Goal: Transaction & Acquisition: Purchase product/service

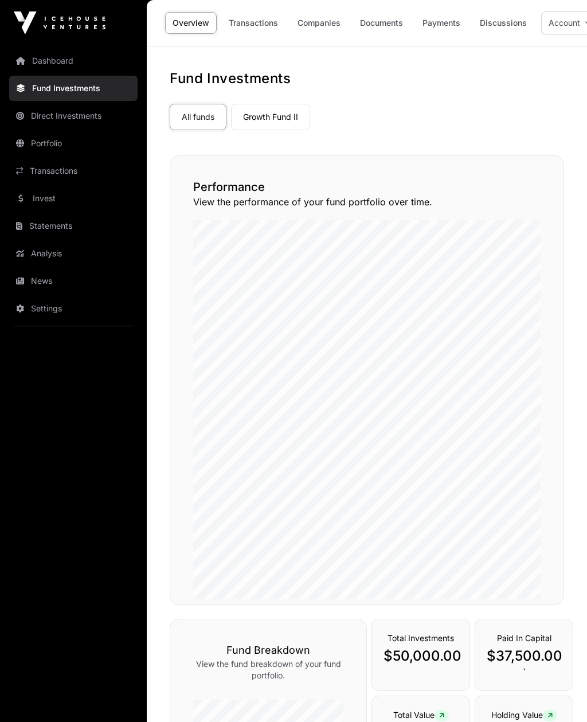
click at [52, 196] on link "Invest" at bounding box center [73, 198] width 128 height 25
click at [42, 197] on link "Invest" at bounding box center [73, 198] width 128 height 25
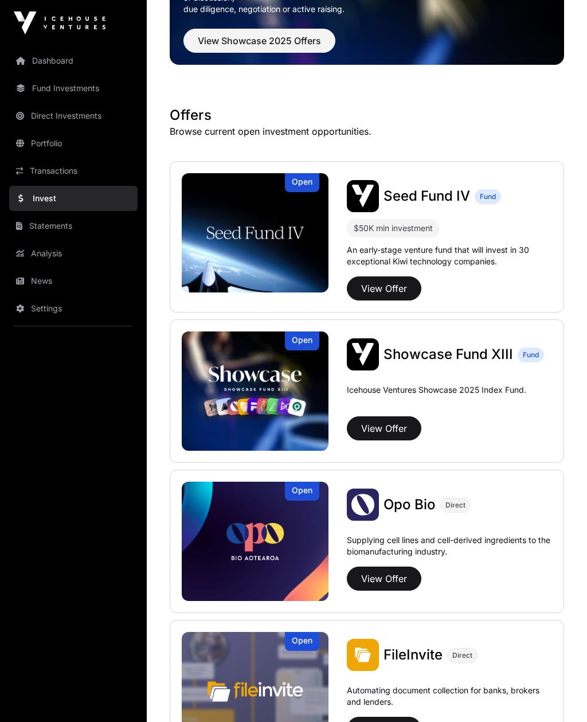
scroll to position [166, 0]
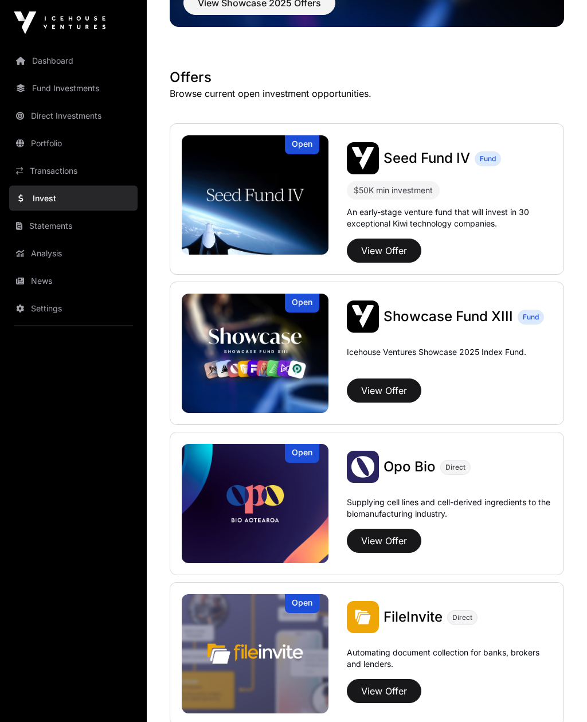
click at [218, 349] on img at bounding box center [255, 353] width 147 height 119
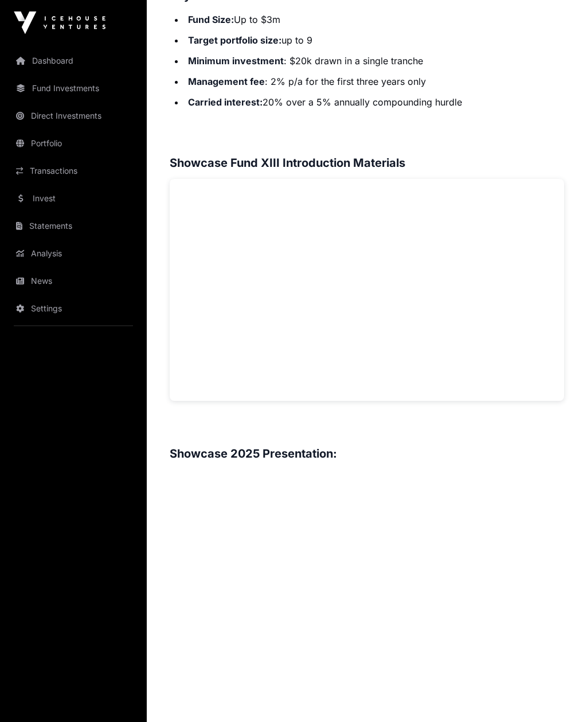
scroll to position [715, 0]
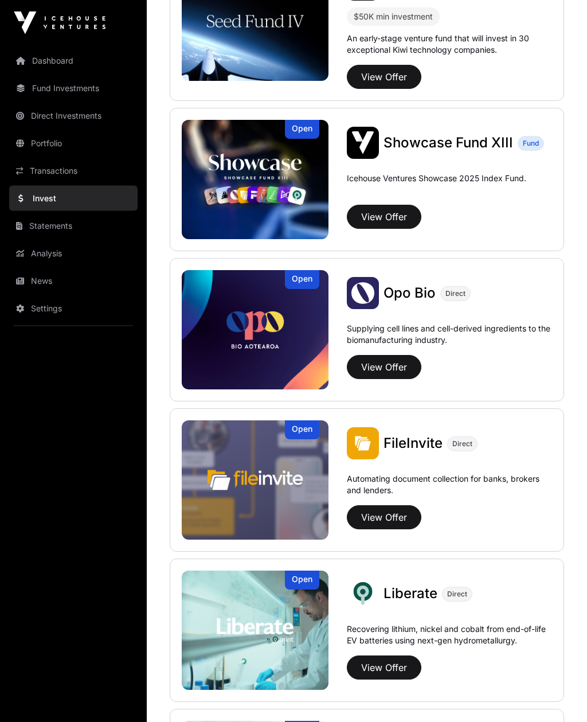
scroll to position [342, 0]
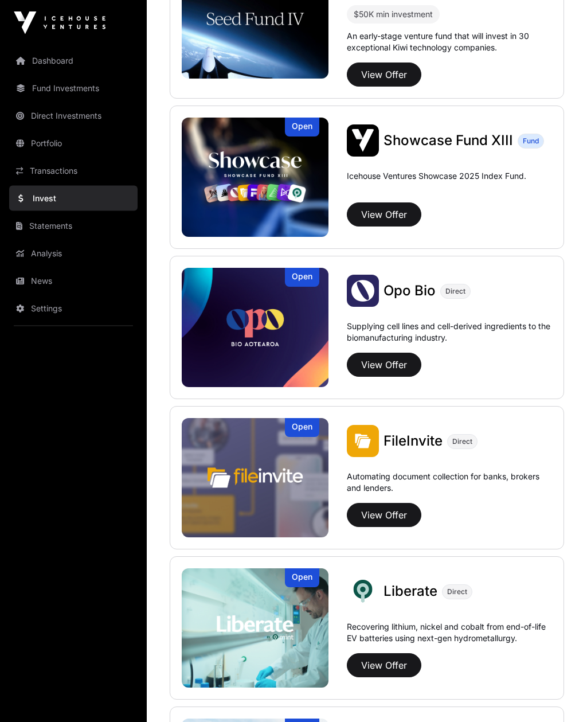
click at [225, 324] on img at bounding box center [255, 327] width 147 height 119
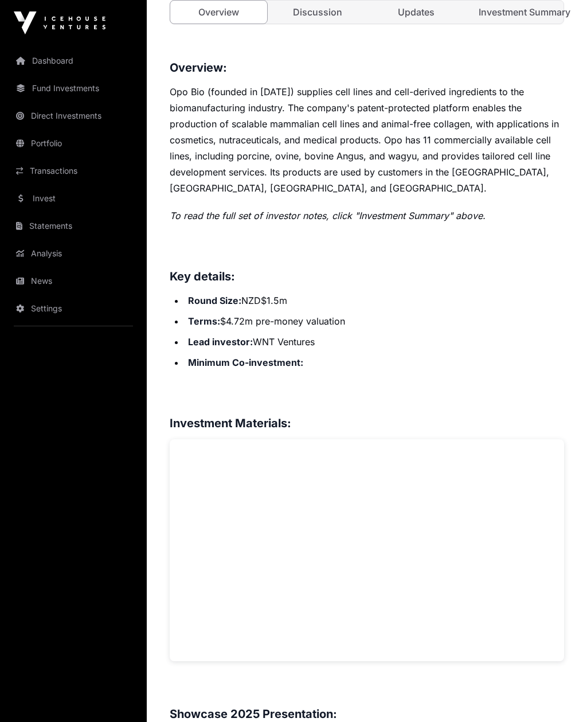
scroll to position [513, 0]
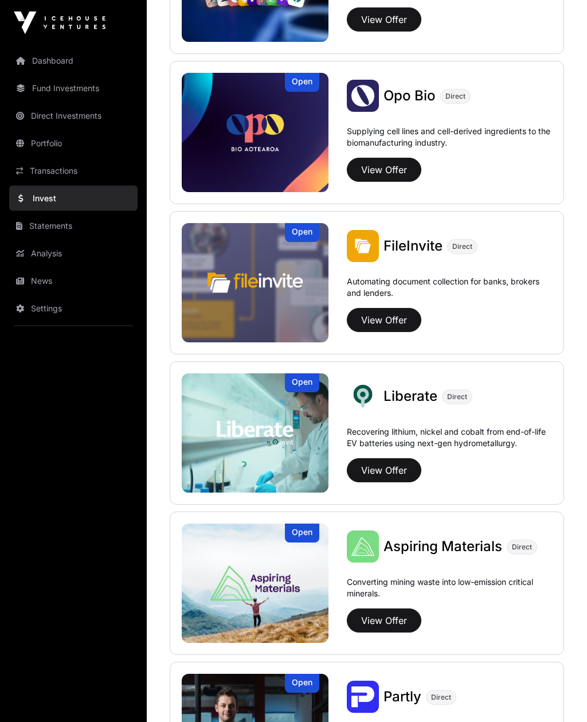
scroll to position [536, 0]
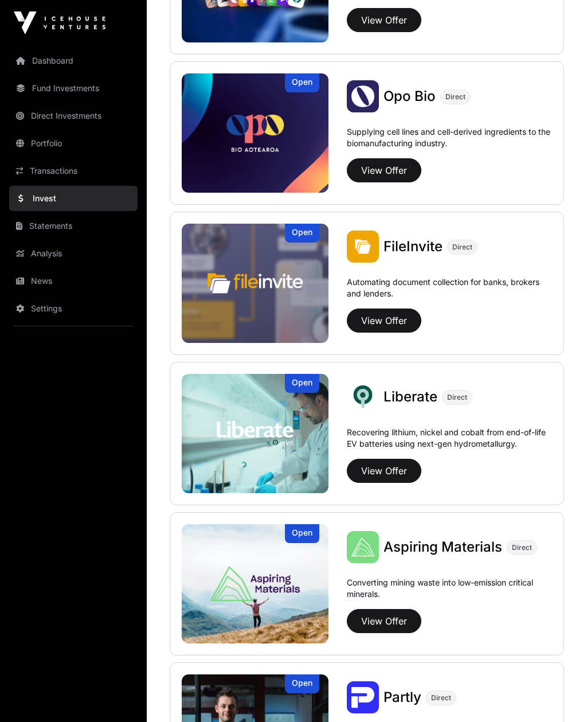
click at [397, 316] on button "View Offer" at bounding box center [384, 320] width 75 height 24
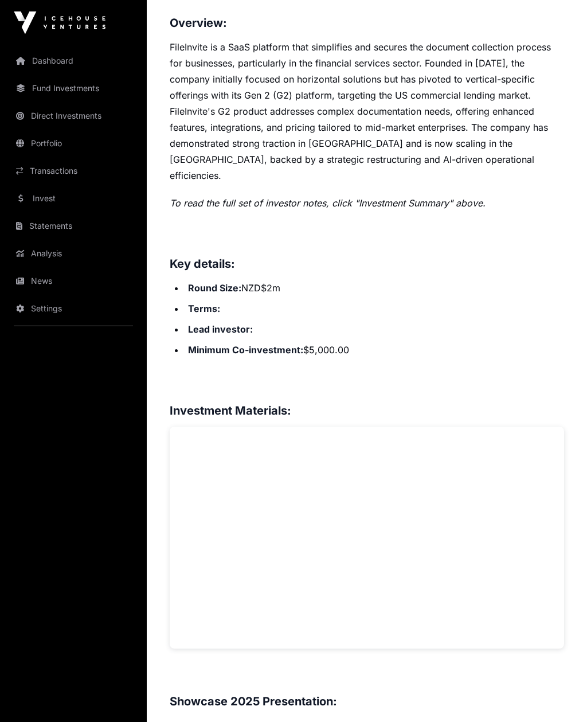
scroll to position [532, 0]
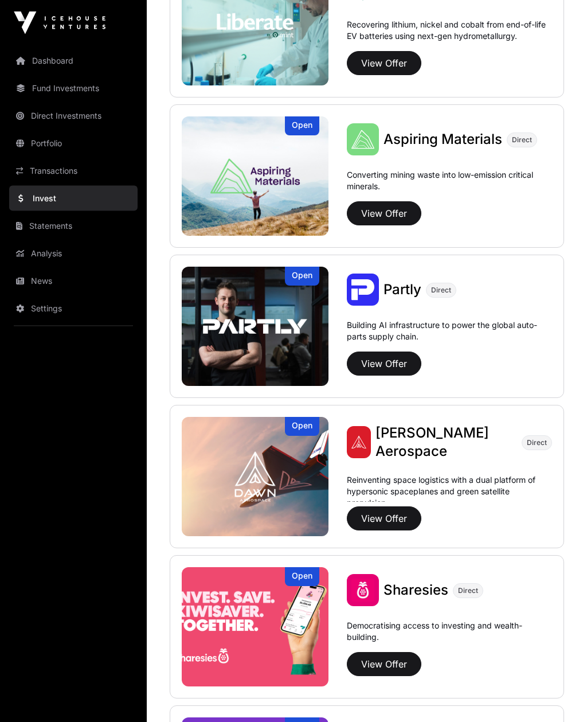
scroll to position [950, 0]
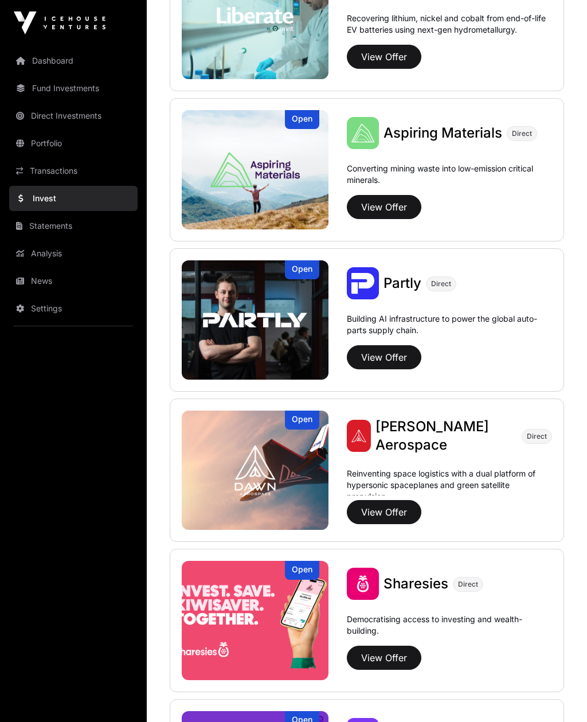
click at [392, 363] on button "View Offer" at bounding box center [384, 357] width 75 height 24
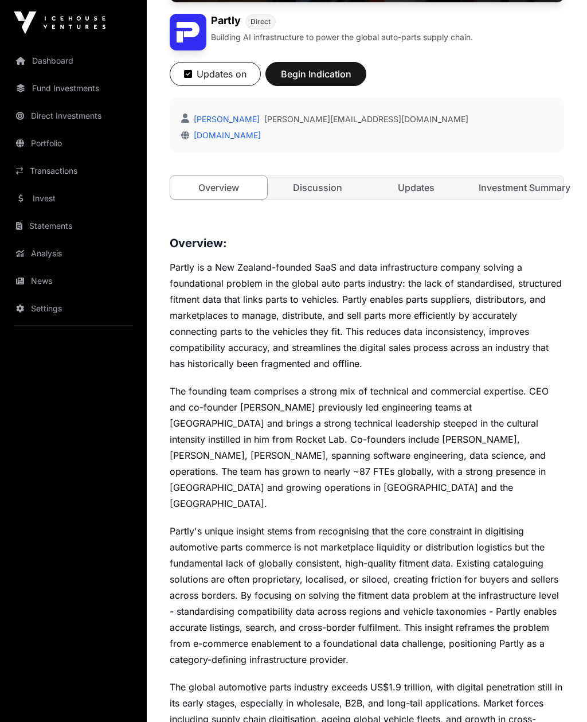
scroll to position [296, 0]
